Goal: Information Seeking & Learning: Learn about a topic

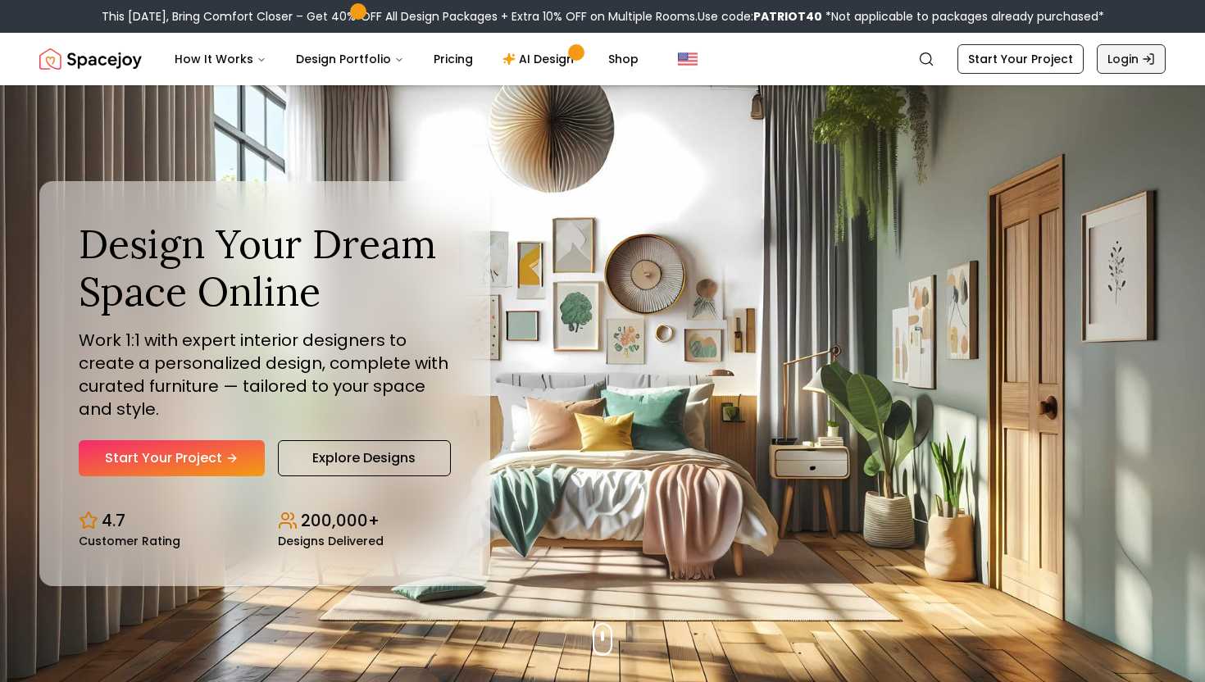
click at [1128, 71] on link "Login" at bounding box center [1130, 59] width 69 height 30
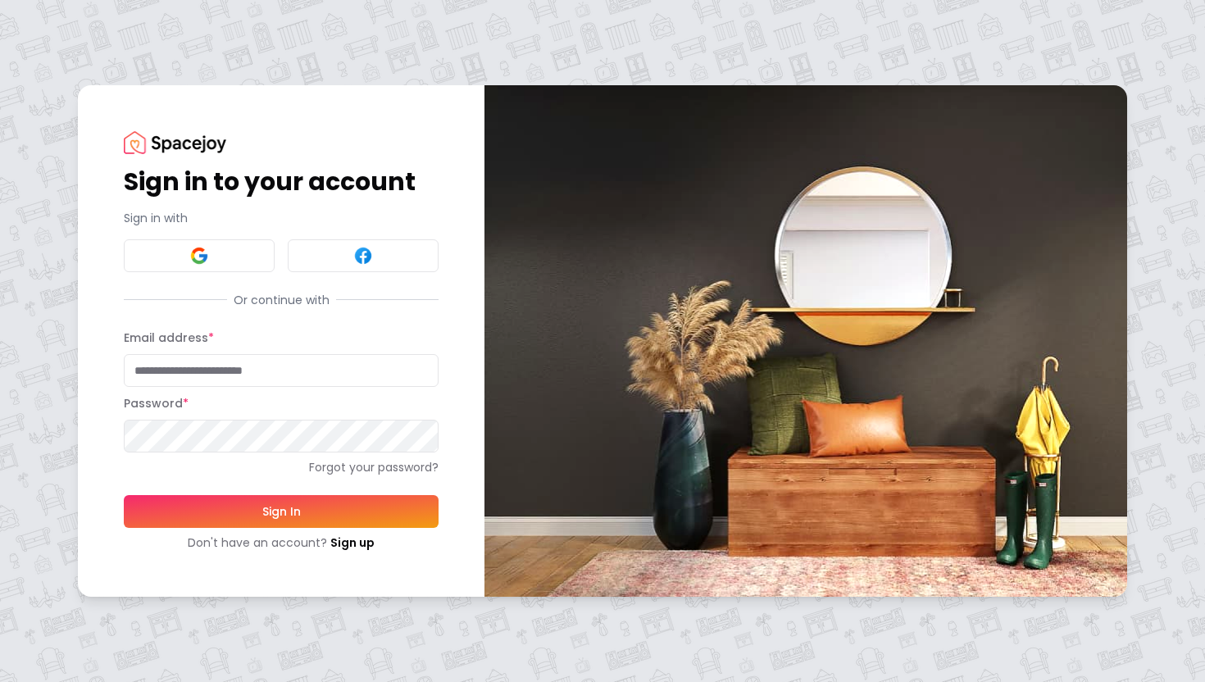
click at [357, 384] on input "Email address *" at bounding box center [281, 370] width 315 height 33
type input "**********"
click at [318, 515] on button "Sign In" at bounding box center [281, 511] width 315 height 33
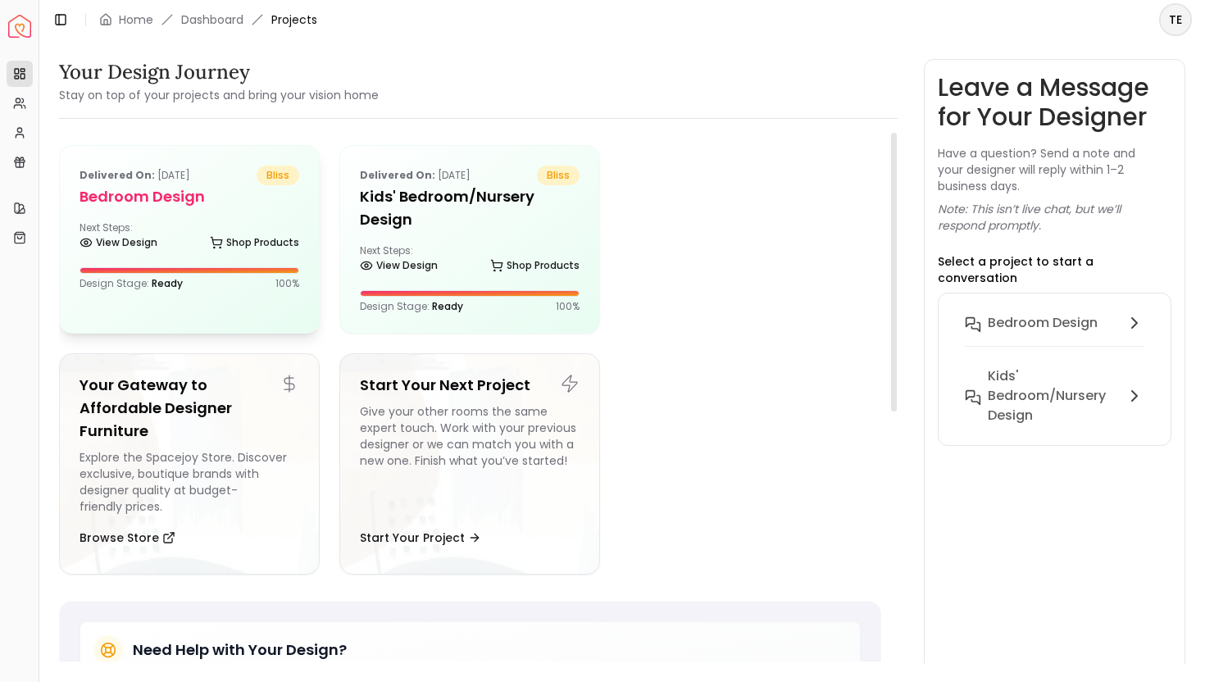
click at [245, 209] on div "Delivered on: Mar 13, 2025 bliss Bedroom Design Next Steps: View Design Shop Pr…" at bounding box center [189, 228] width 259 height 164
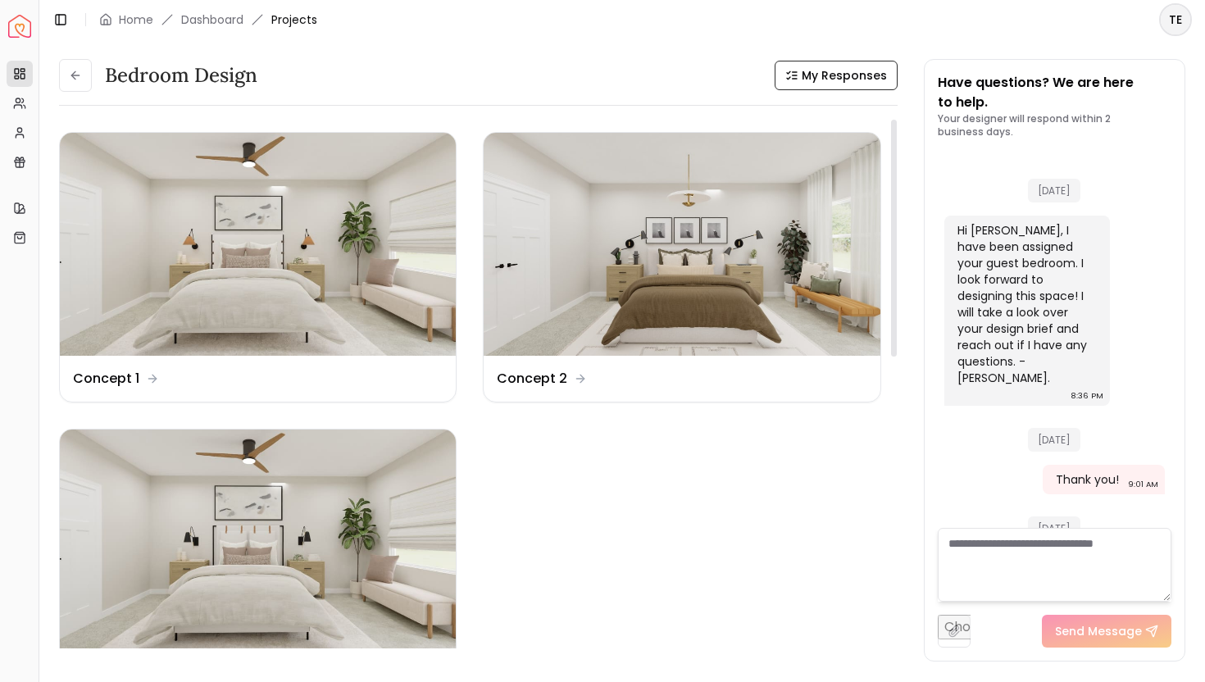
scroll to position [663, 0]
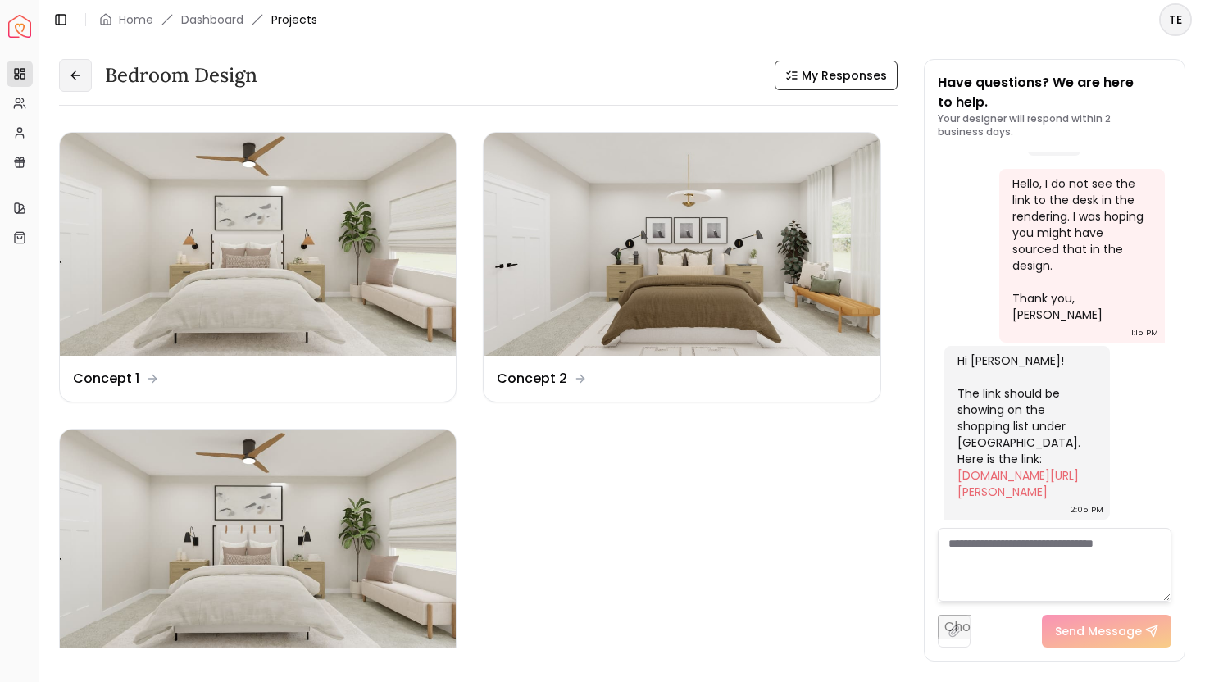
click at [68, 76] on button at bounding box center [75, 75] width 33 height 33
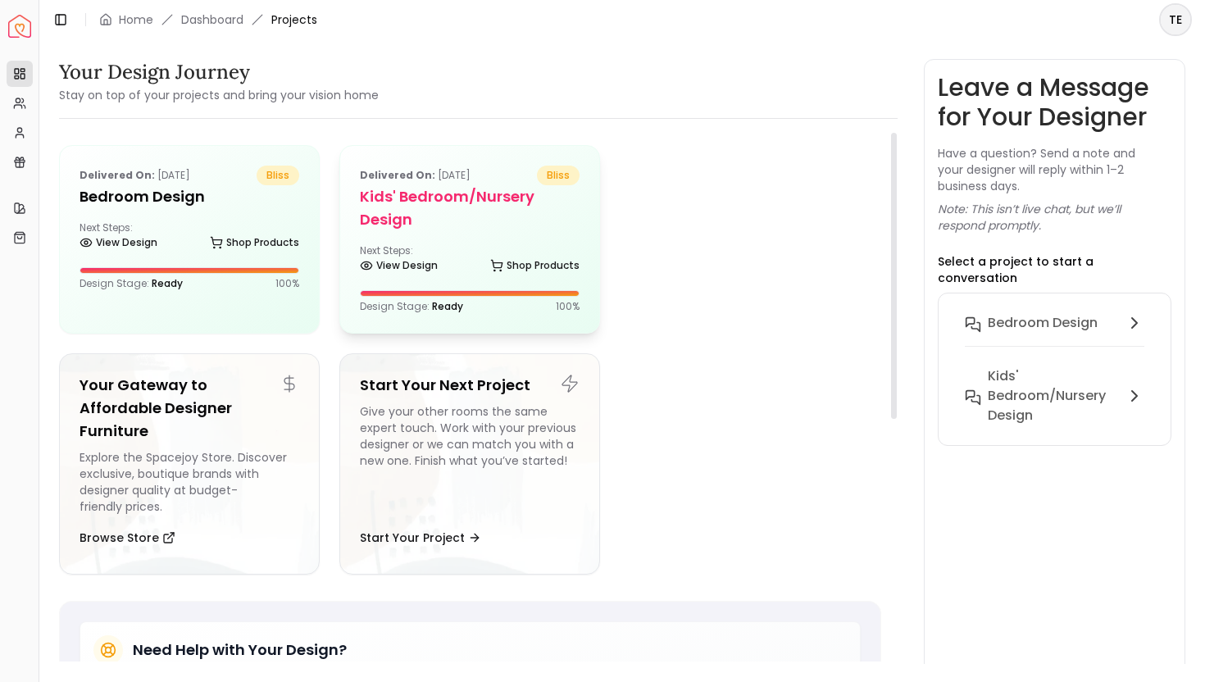
click at [496, 234] on div "Delivered on: Jan 19, 2025 bliss Kids' Bedroom/Nursery Design Next Steps: View …" at bounding box center [469, 239] width 259 height 187
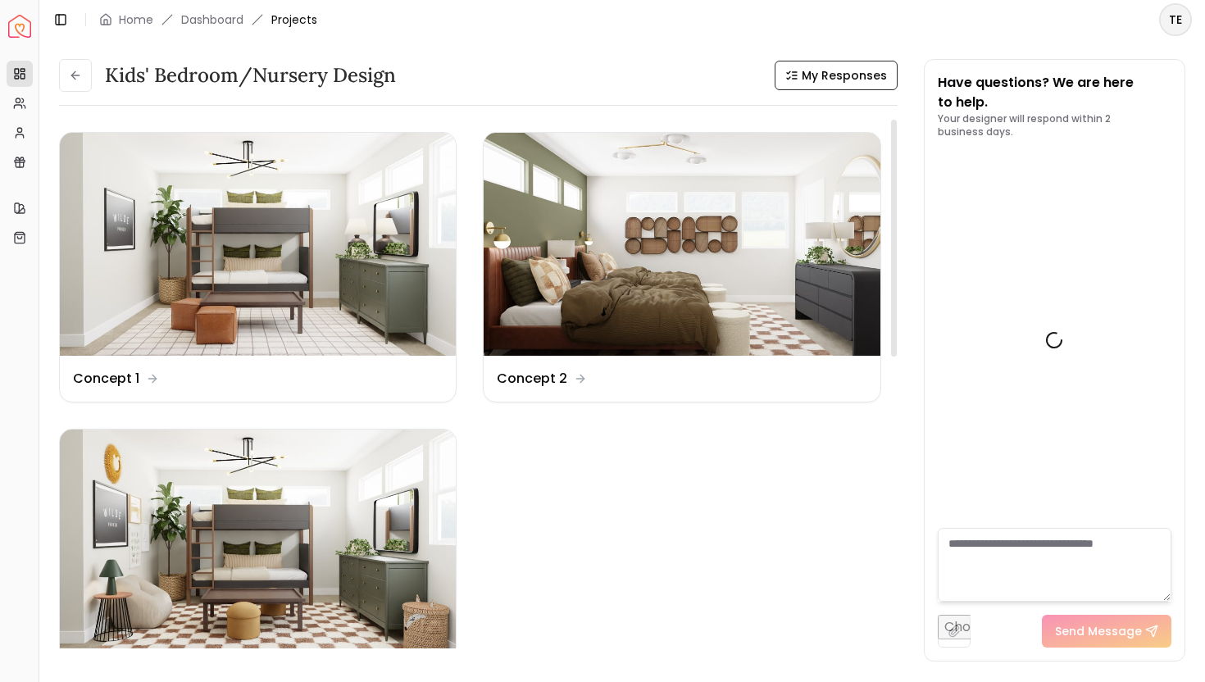
scroll to position [1951, 0]
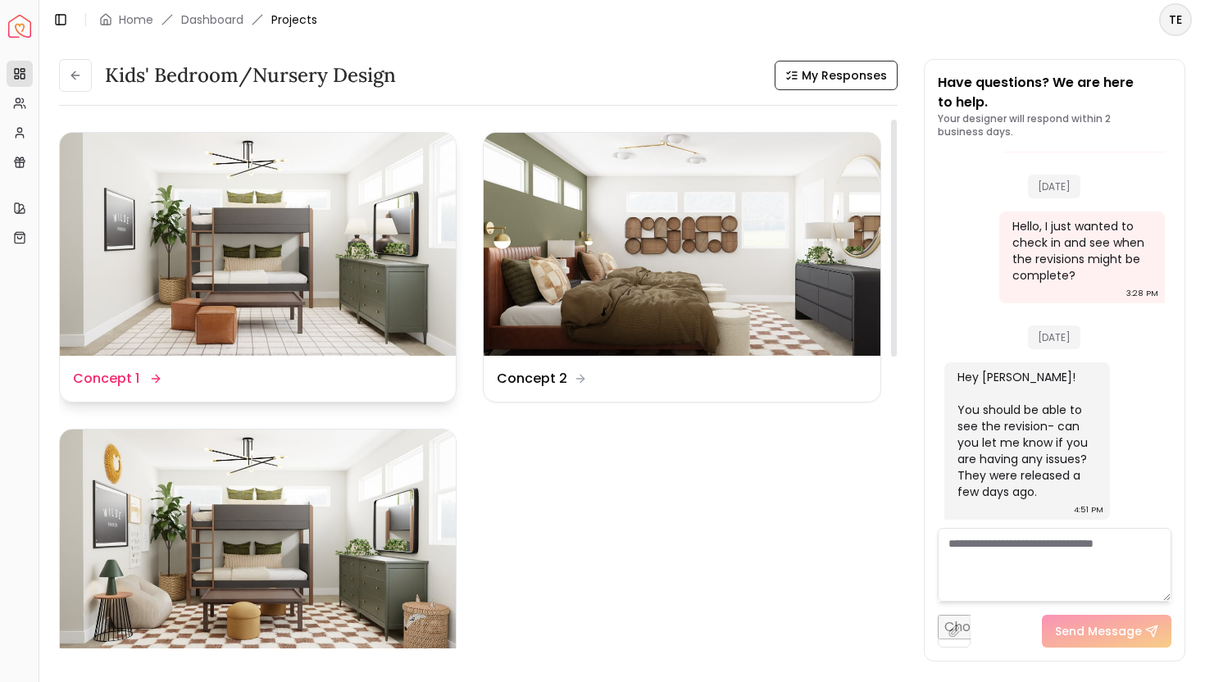
click at [381, 266] on img at bounding box center [258, 244] width 396 height 223
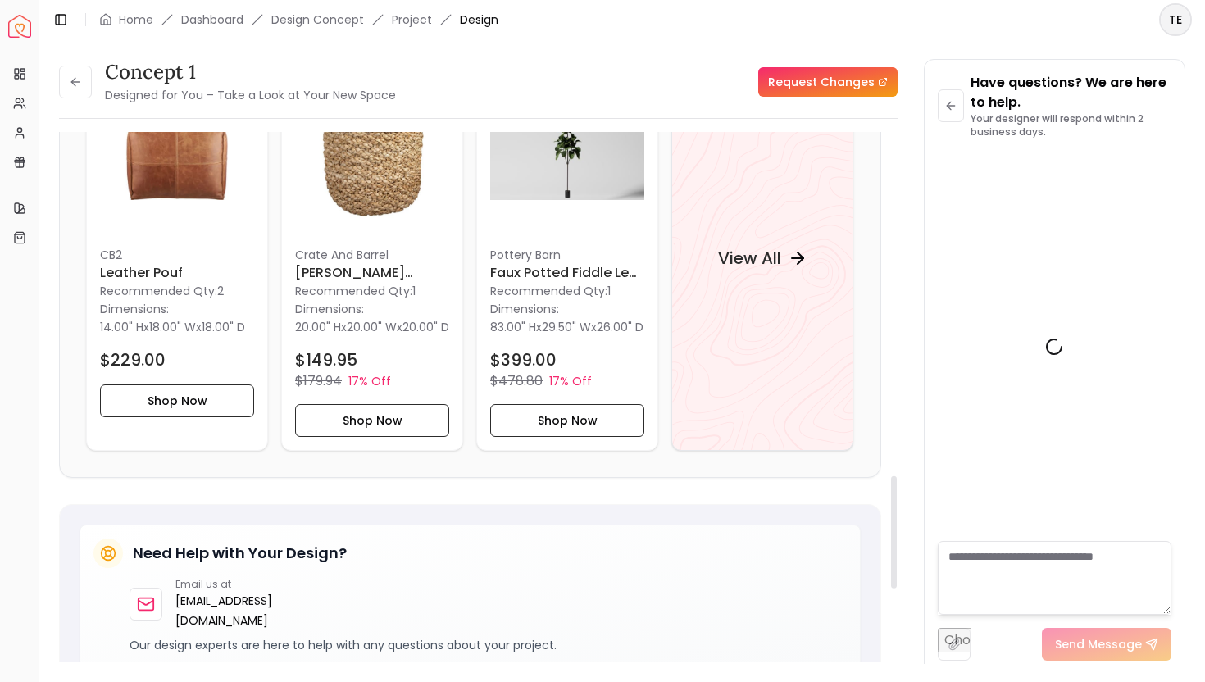
scroll to position [1618, 0]
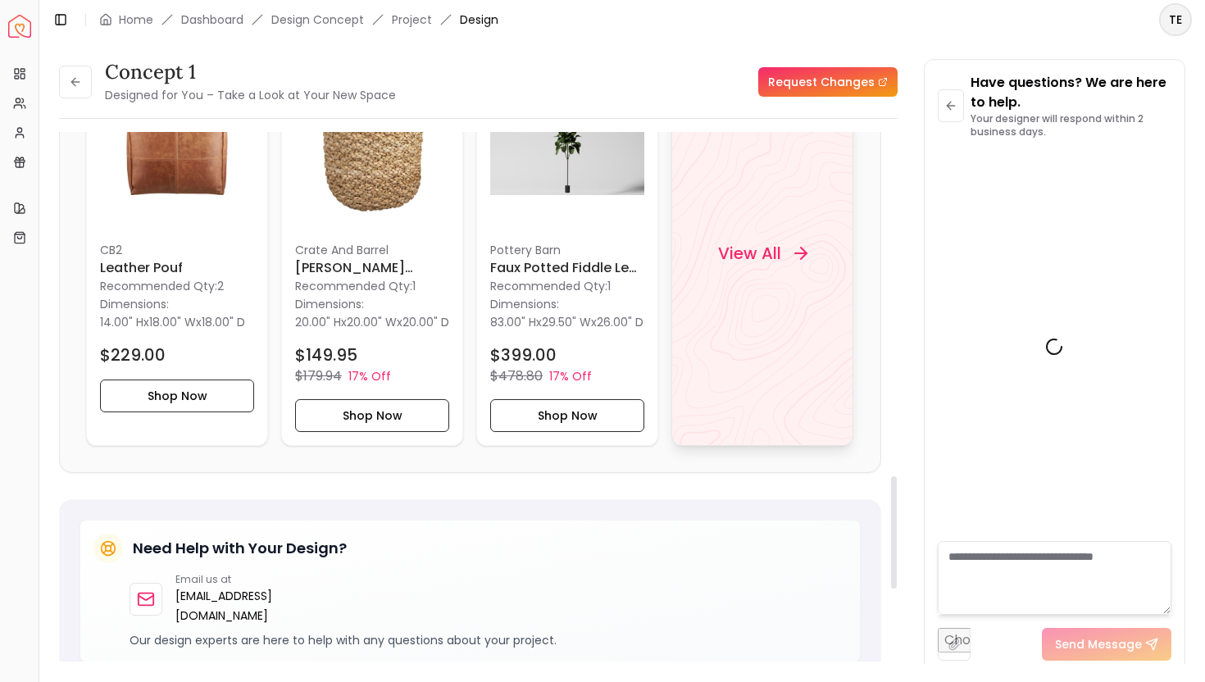
click at [758, 265] on h4 "View All" at bounding box center [749, 253] width 63 height 23
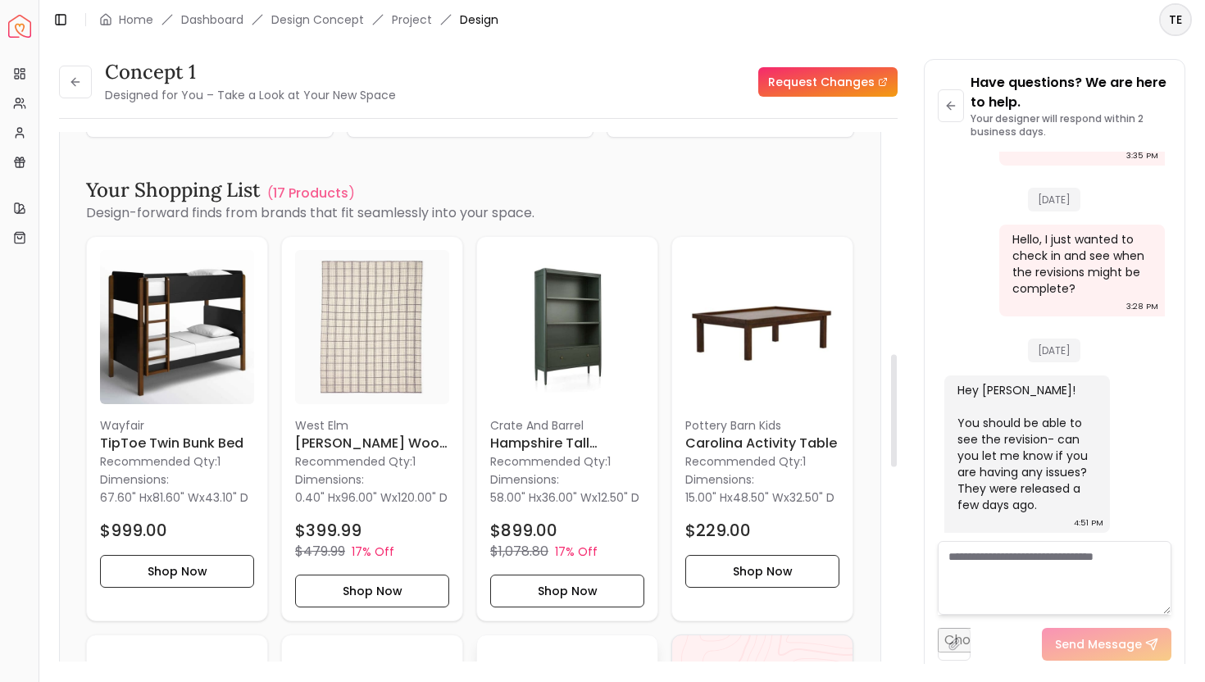
scroll to position [1039, 0]
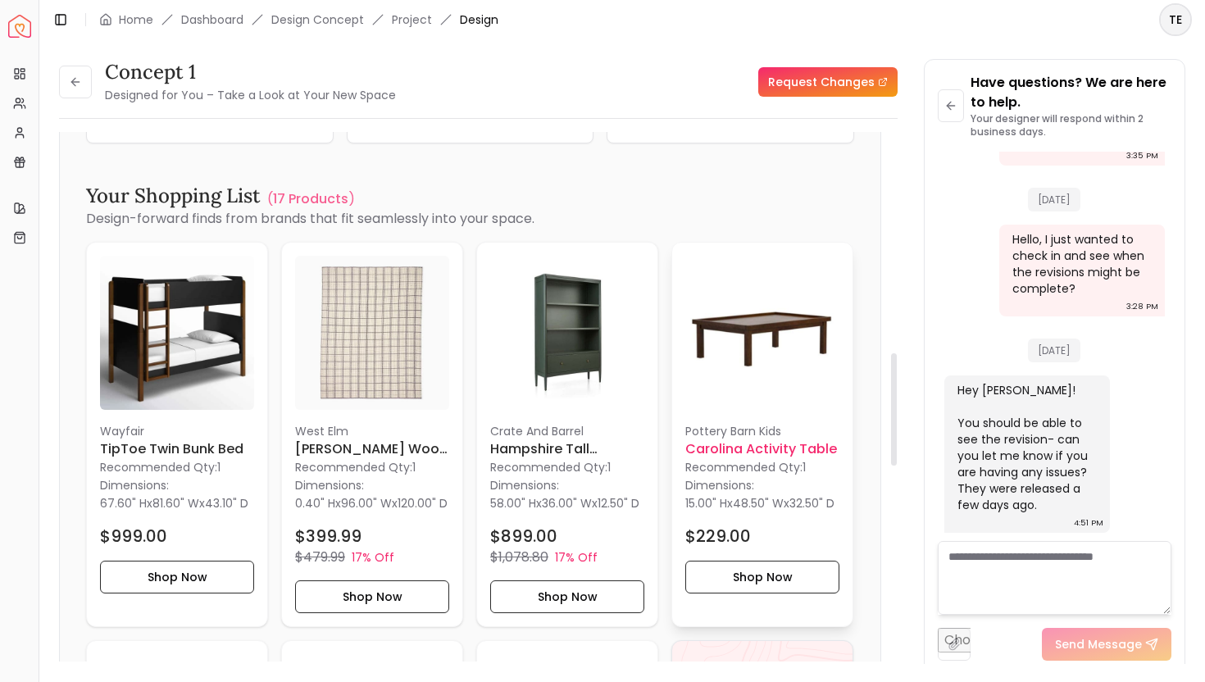
click at [766, 340] on img at bounding box center [762, 333] width 154 height 154
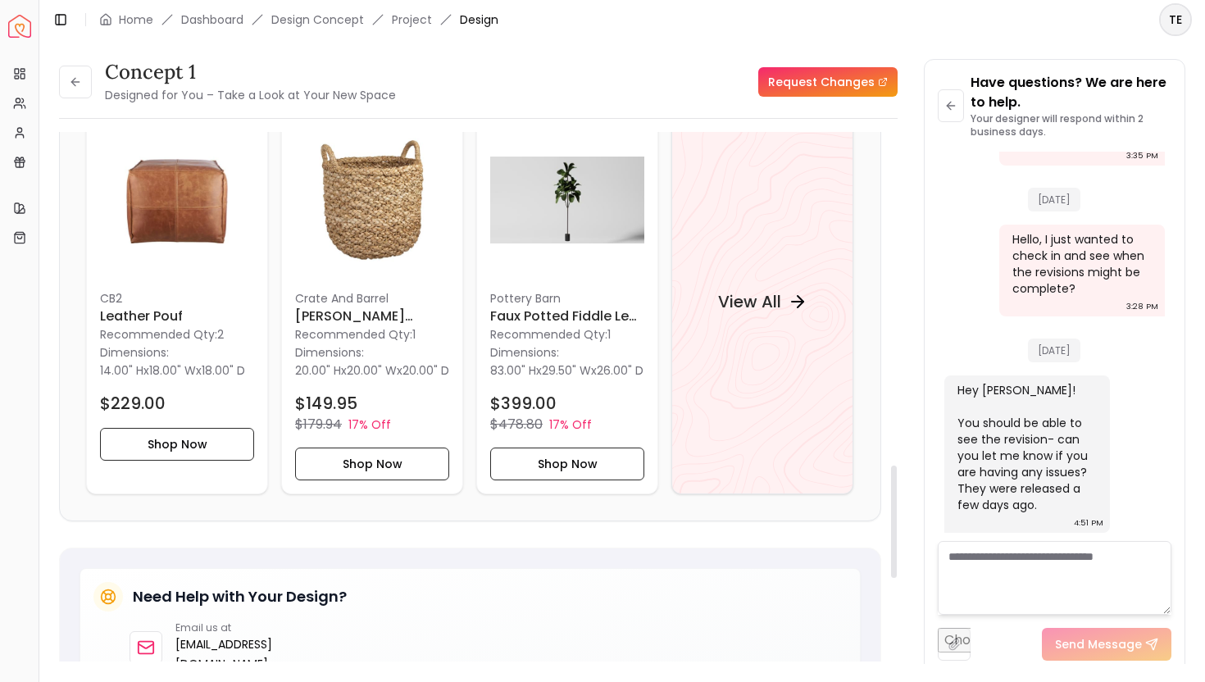
scroll to position [1565, 0]
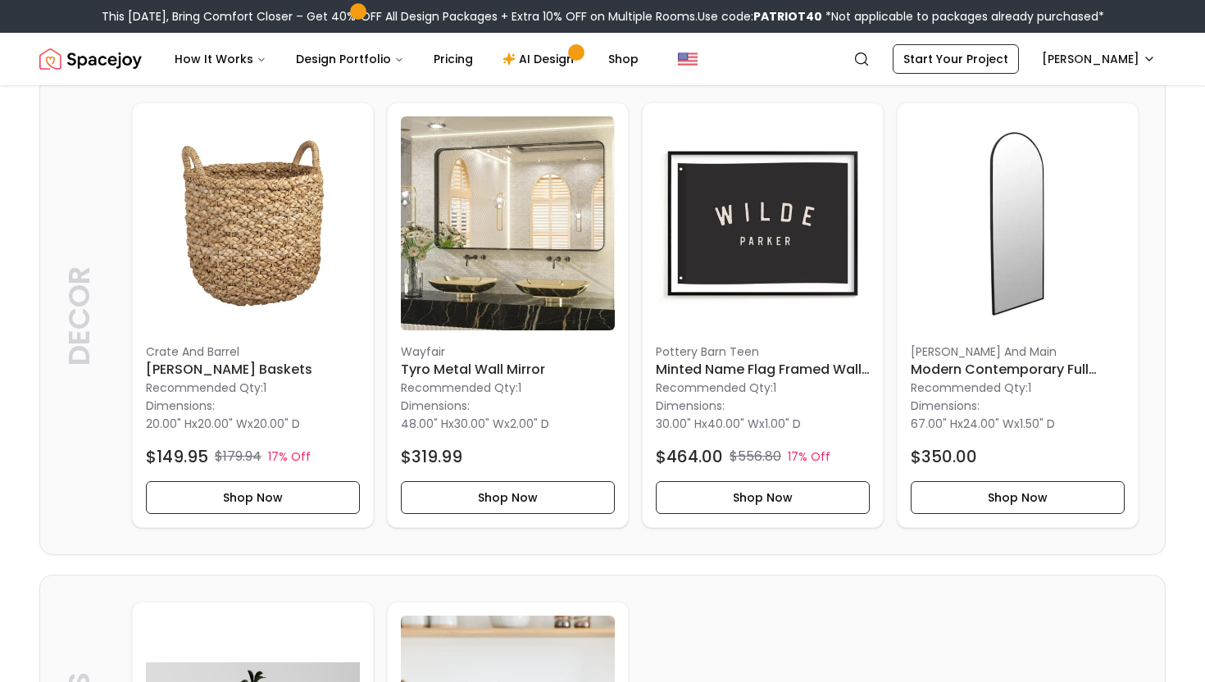
scroll to position [1834, 0]
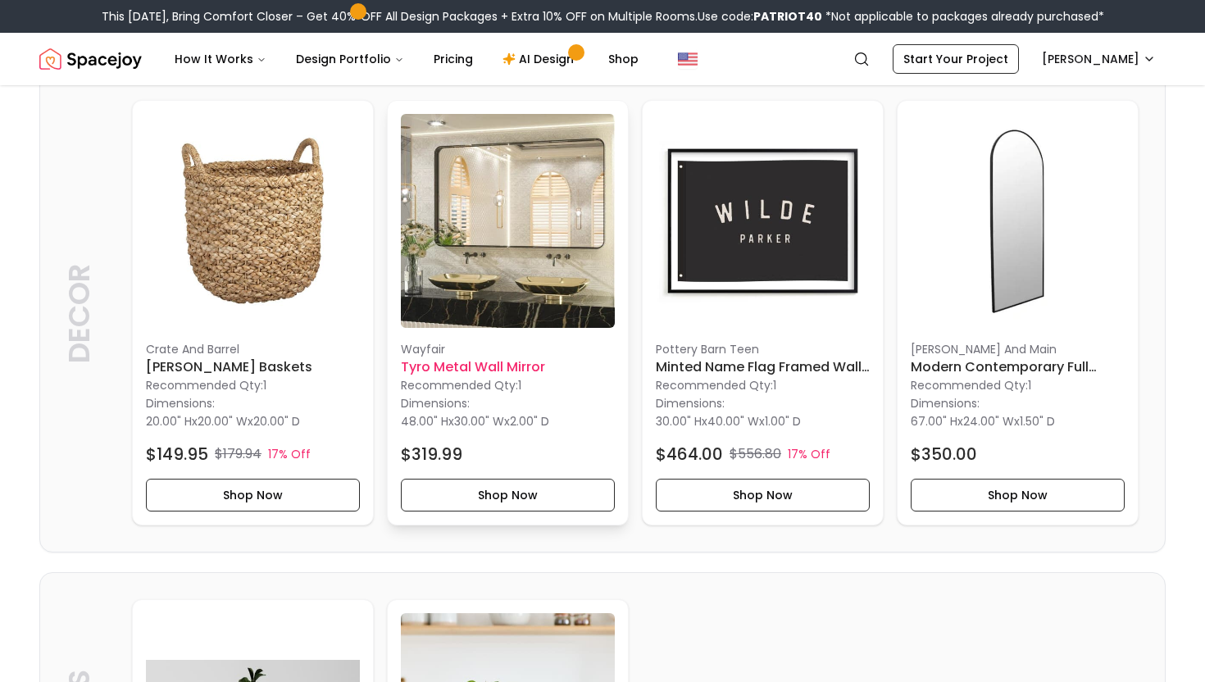
click at [444, 363] on h6 "Tyro Metal Wall Mirror" at bounding box center [508, 367] width 214 height 20
